Goal: Task Accomplishment & Management: Manage account settings

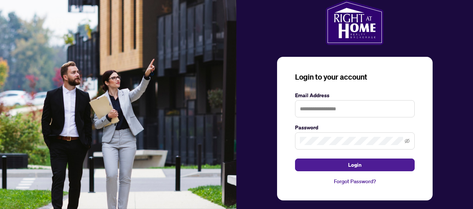
click at [330, 109] on input "text" at bounding box center [355, 108] width 120 height 17
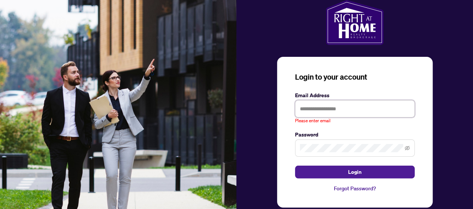
type input "**********"
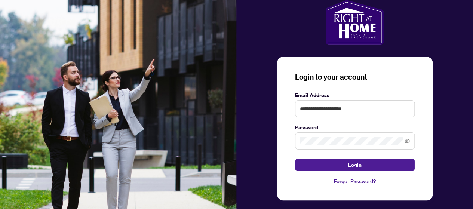
click at [295, 159] on button "Login" at bounding box center [355, 165] width 120 height 13
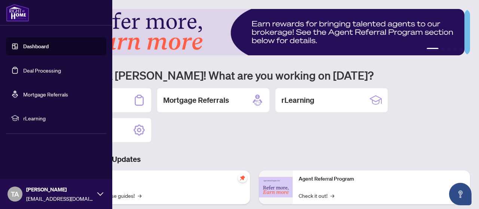
click at [33, 71] on link "Deal Processing" at bounding box center [42, 70] width 38 height 7
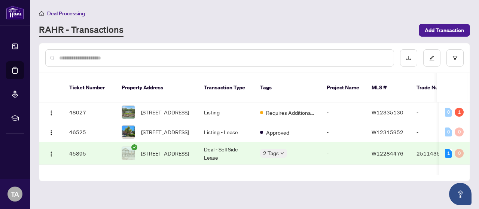
click at [166, 58] on input "text" at bounding box center [223, 58] width 329 height 8
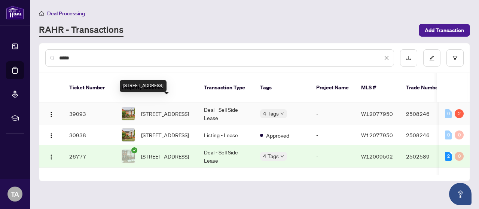
type input "*****"
click at [171, 110] on span "1149 Treetop Terr, Oakville, Ontario L6M 3L3, Canada" at bounding box center [165, 114] width 48 height 8
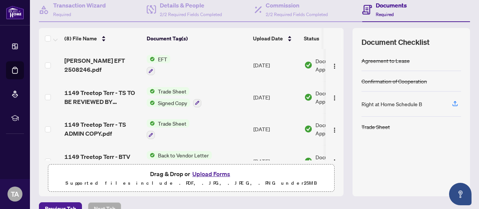
scroll to position [140, 0]
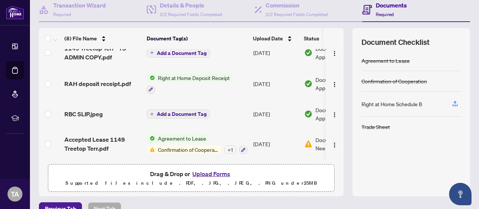
click at [266, 143] on td "Jun/12/2025" at bounding box center [275, 144] width 51 height 32
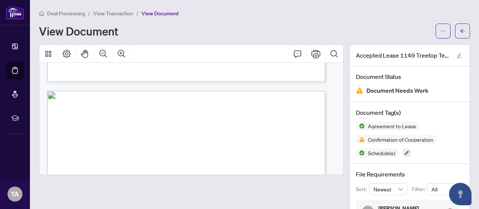
scroll to position [1497, 0]
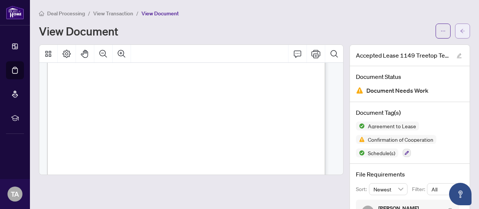
click at [455, 28] on button "button" at bounding box center [462, 31] width 15 height 15
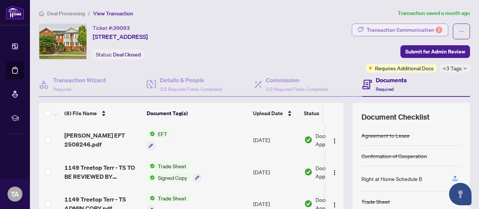
click at [420, 31] on div "Transaction Communication 2" at bounding box center [405, 30] width 76 height 12
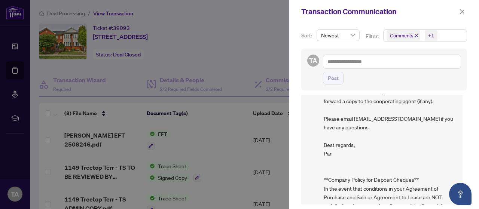
scroll to position [973, 0]
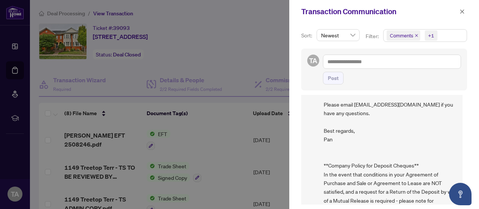
click at [255, 67] on div at bounding box center [239, 104] width 479 height 209
click at [466, 12] on button "button" at bounding box center [462, 11] width 10 height 9
